Goal: Find specific page/section: Find specific page/section

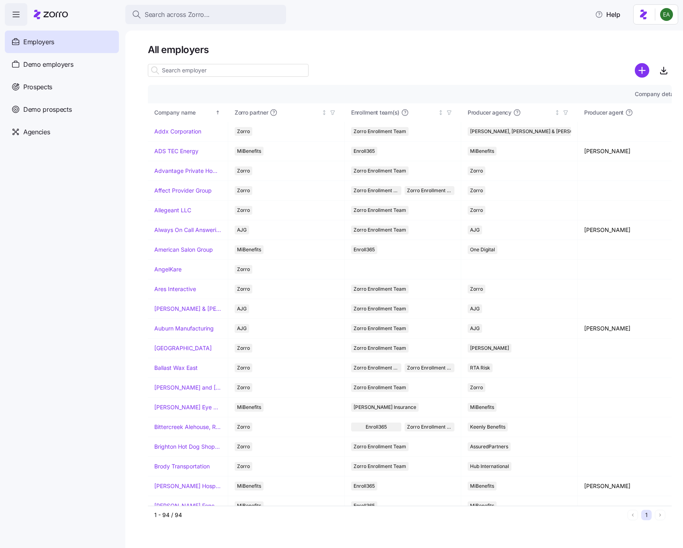
click at [203, 69] on input at bounding box center [228, 70] width 161 height 13
click at [184, 14] on span "Search across Zorro..." at bounding box center [177, 15] width 65 height 10
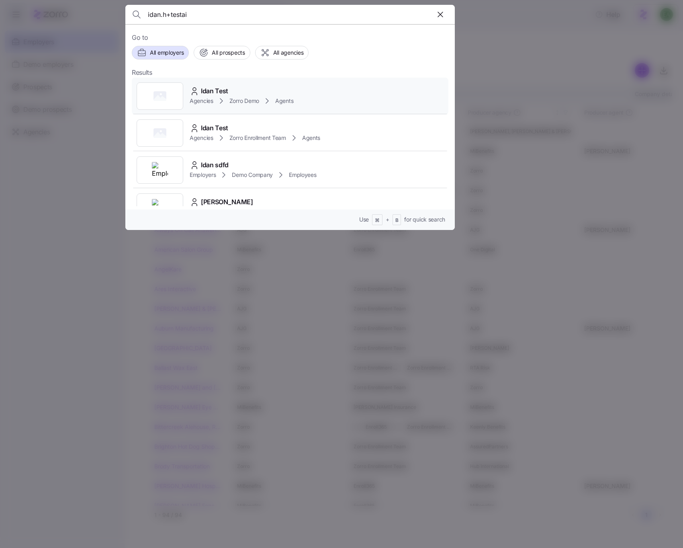
type input "idan.h+testai"
click at [211, 89] on span "Idan Test" at bounding box center [214, 91] width 27 height 10
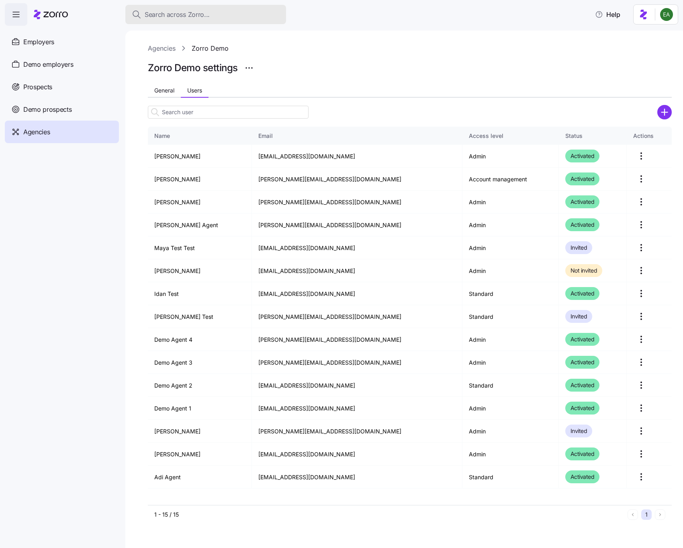
click at [205, 13] on span "Search across Zorro..." at bounding box center [177, 15] width 65 height 10
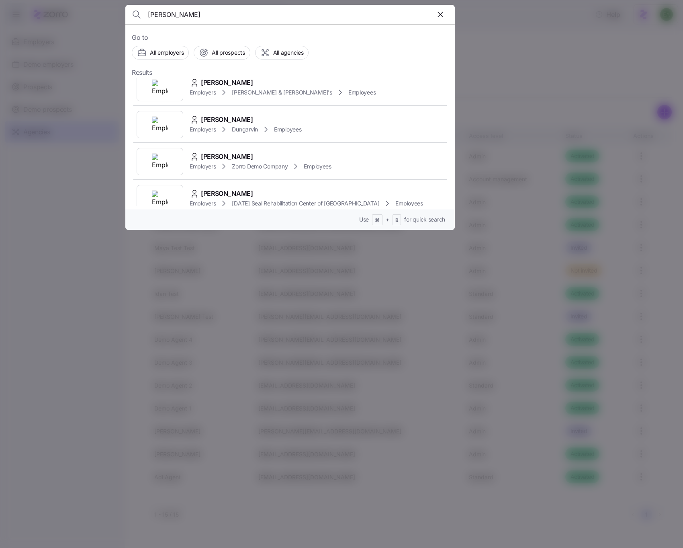
scroll to position [1392, 0]
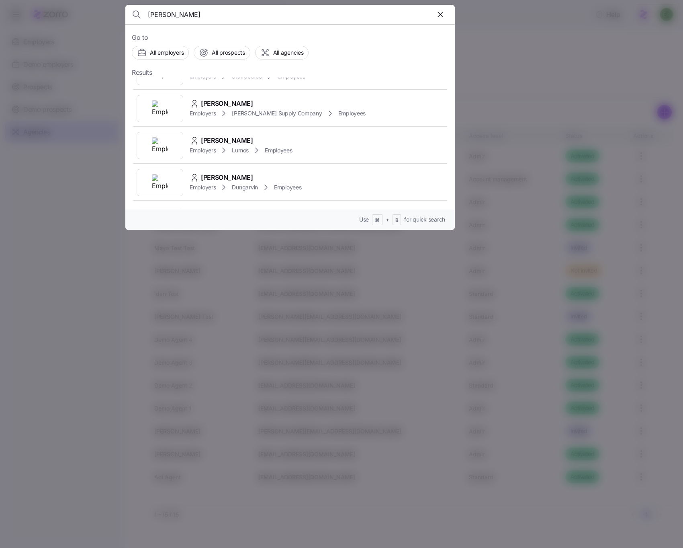
type input "[PERSON_NAME]"
